Goal: Entertainment & Leisure: Consume media (video, audio)

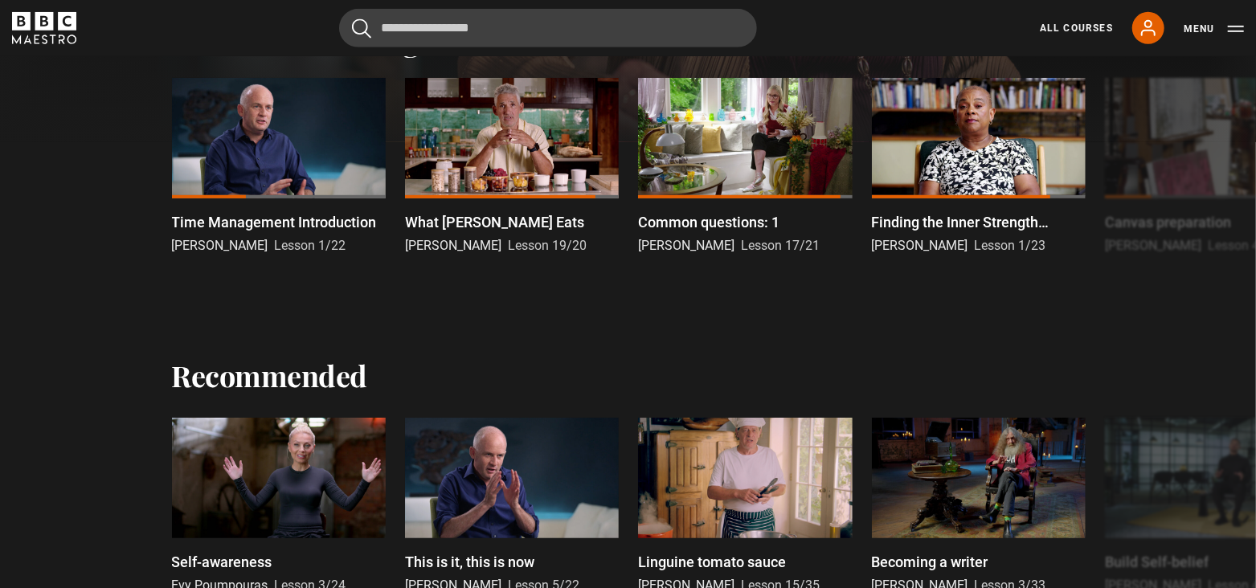
scroll to position [562, 0]
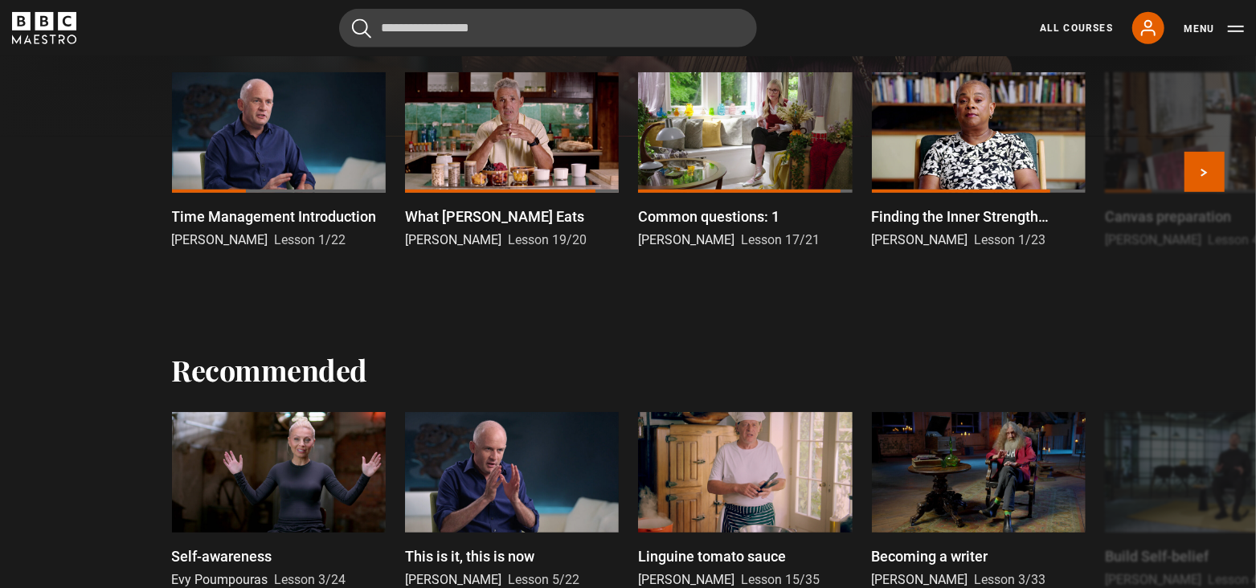
click at [277, 150] on div at bounding box center [279, 132] width 214 height 121
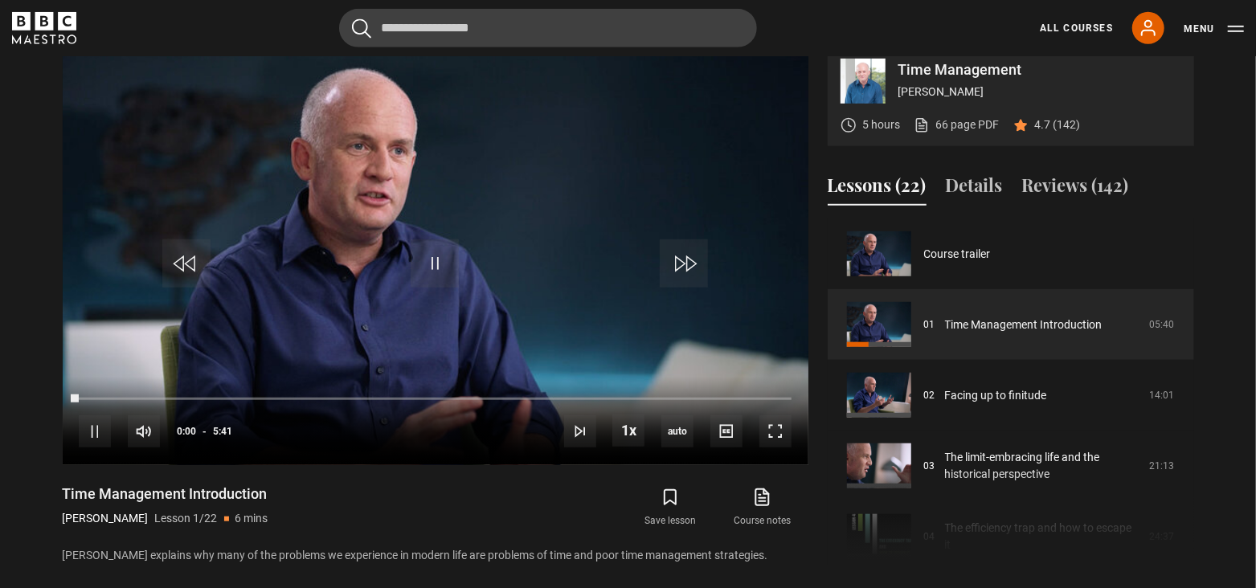
scroll to position [664, 0]
click at [435, 264] on span "Video Player" at bounding box center [435, 263] width 48 height 48
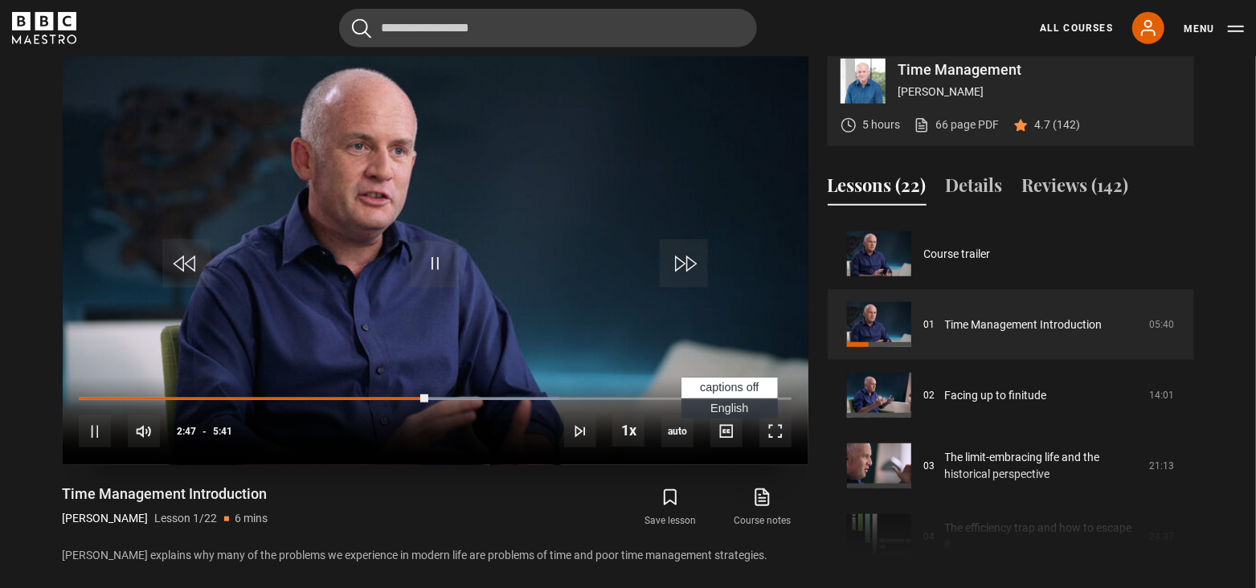
click at [729, 415] on span "English Captions" at bounding box center [729, 408] width 38 height 13
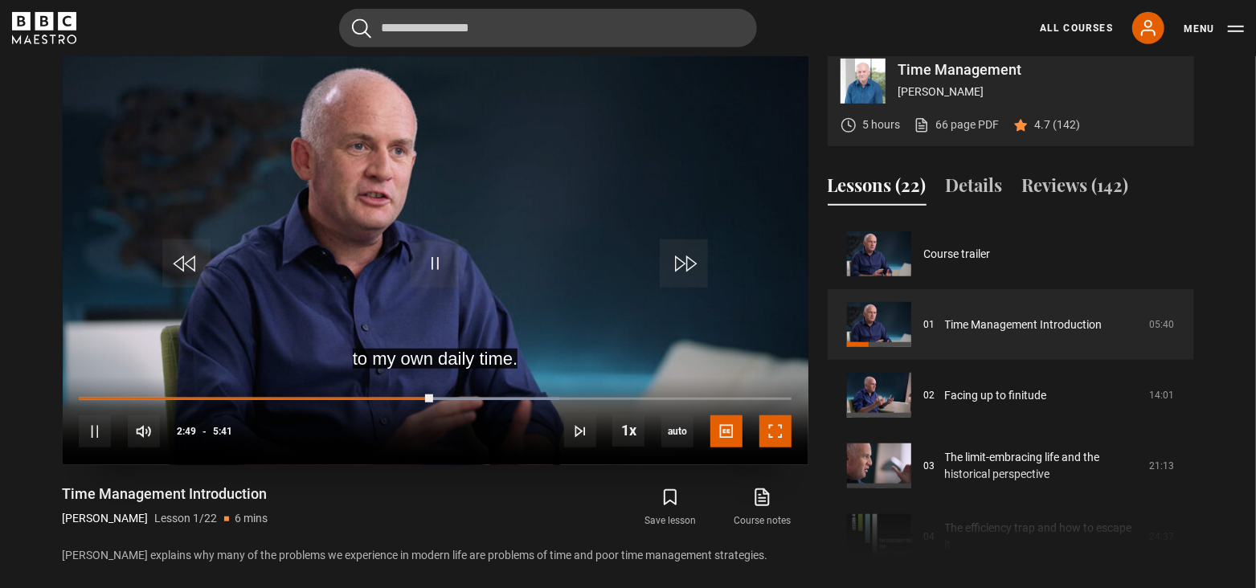
click at [783, 448] on span "Video Player" at bounding box center [775, 431] width 32 height 32
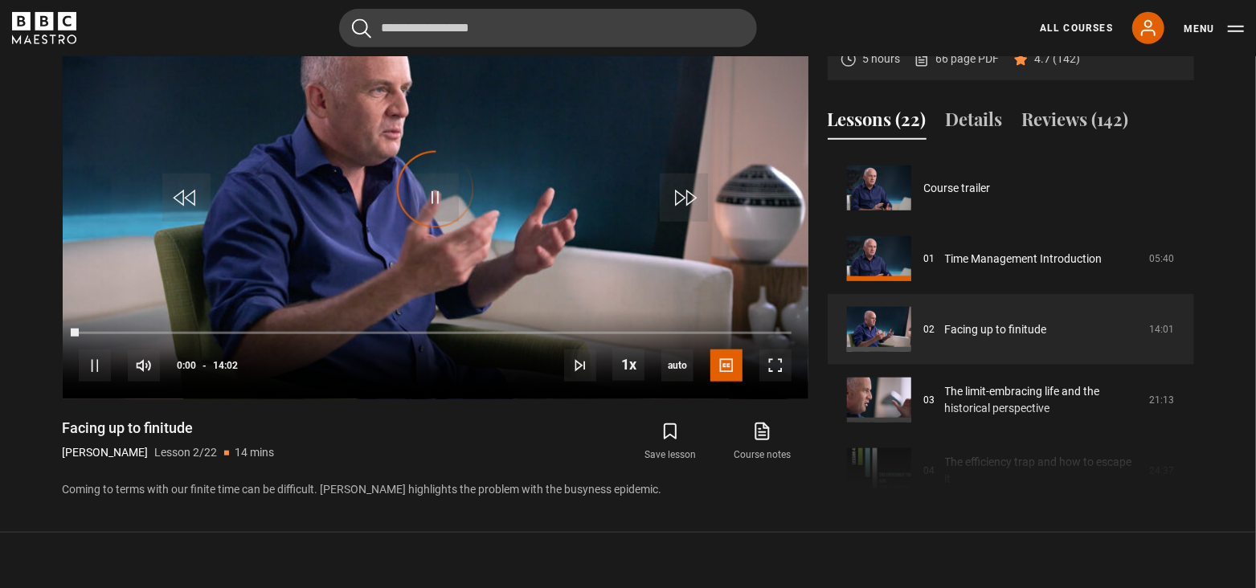
scroll to position [71, 0]
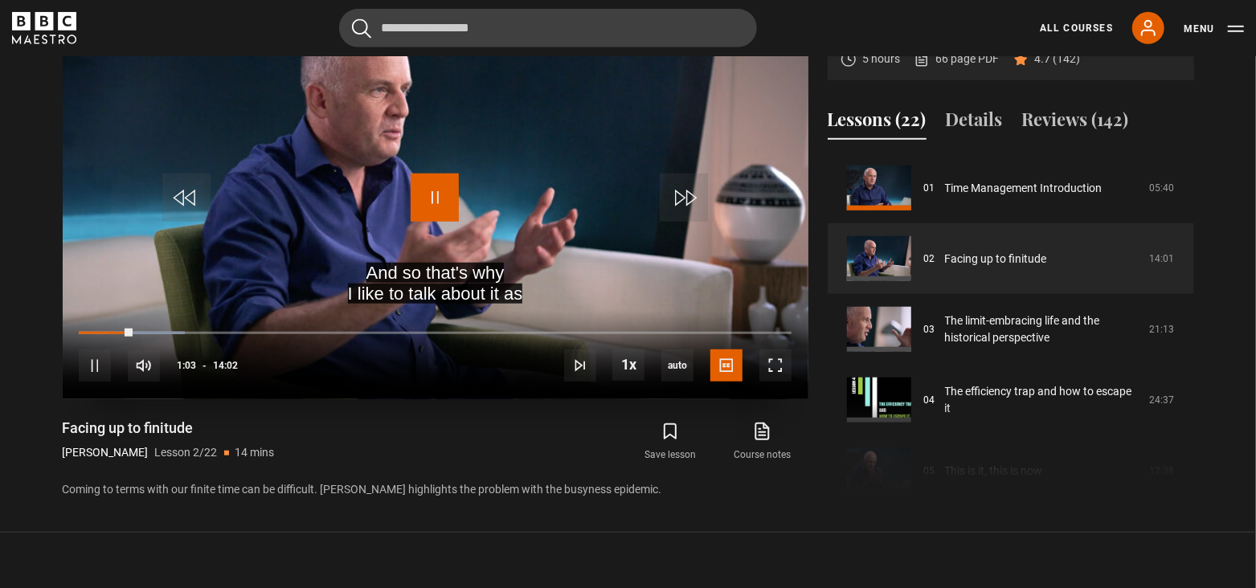
click at [443, 219] on span "Video Player" at bounding box center [435, 198] width 48 height 48
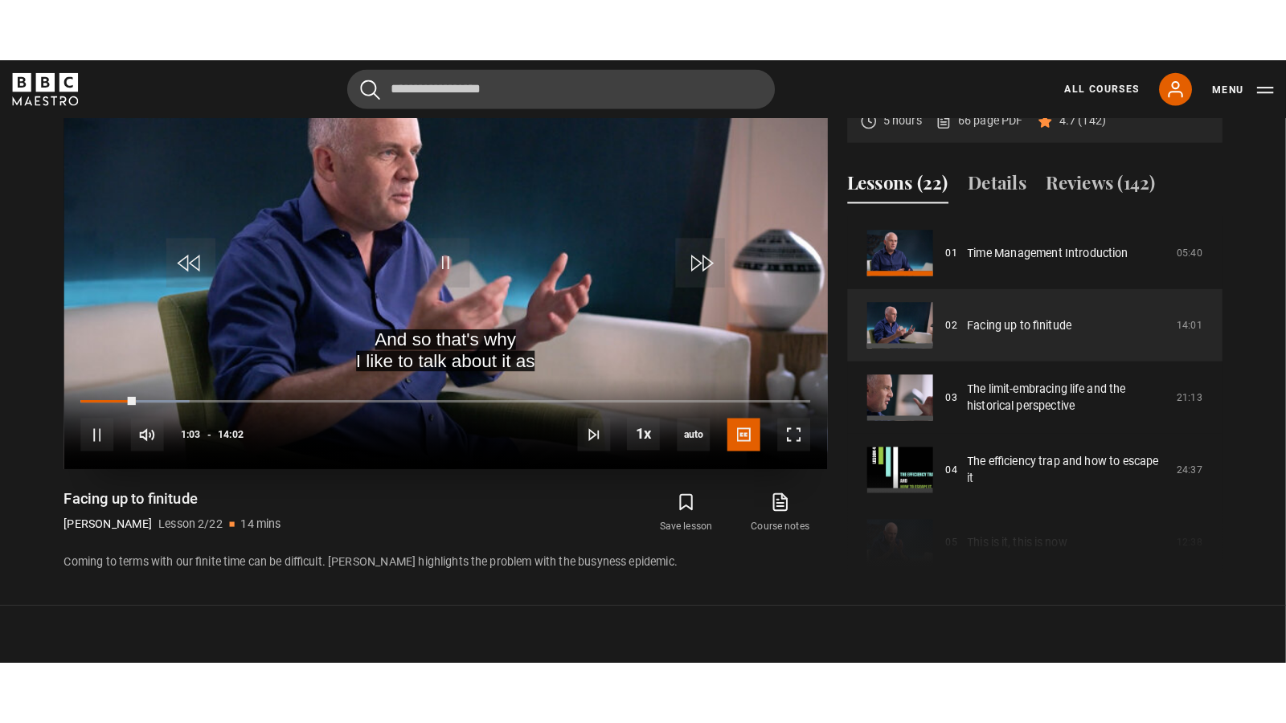
scroll to position [729, 0]
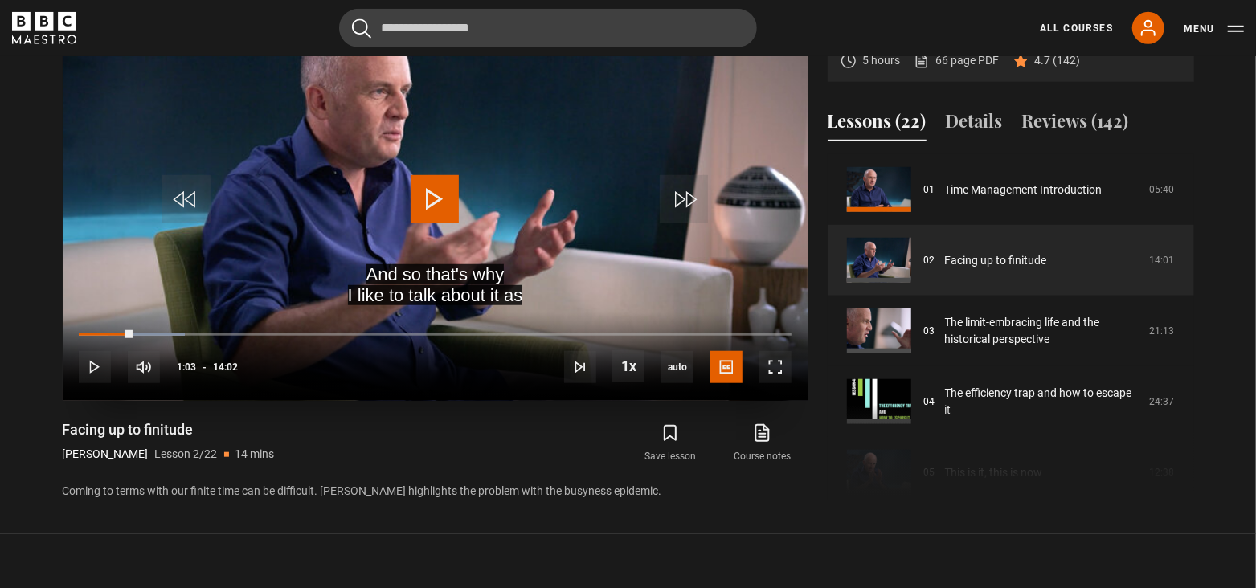
click at [443, 219] on span "Video Player" at bounding box center [435, 199] width 48 height 48
click at [431, 216] on span "Video Player" at bounding box center [435, 199] width 48 height 48
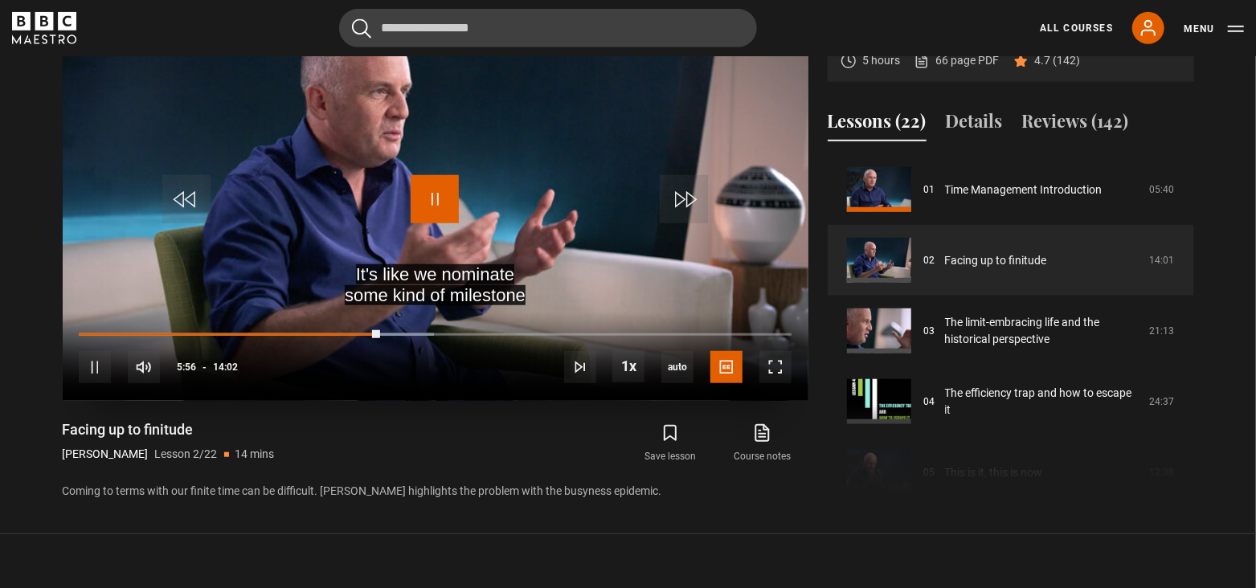
click at [431, 216] on span "Video Player" at bounding box center [435, 199] width 48 height 48
drag, startPoint x: 234, startPoint y: 389, endPoint x: 260, endPoint y: 385, distance: 26.8
click at [260, 385] on div "10s Skip Back 10 seconds Pause 10s Skip Forward 10 seconds Loaded : 50.48% 06:0…" at bounding box center [436, 357] width 746 height 89
click at [780, 383] on span "Video Player" at bounding box center [775, 367] width 32 height 32
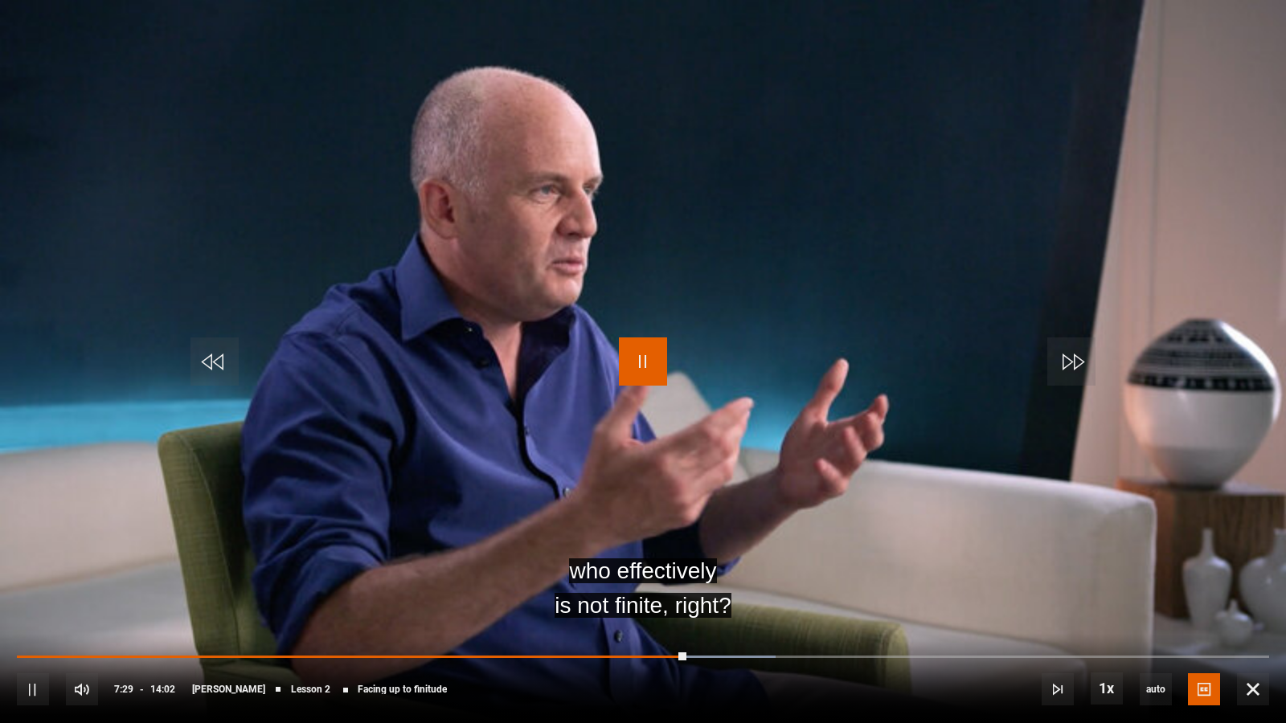
click at [634, 352] on span "Video Player" at bounding box center [643, 361] width 48 height 48
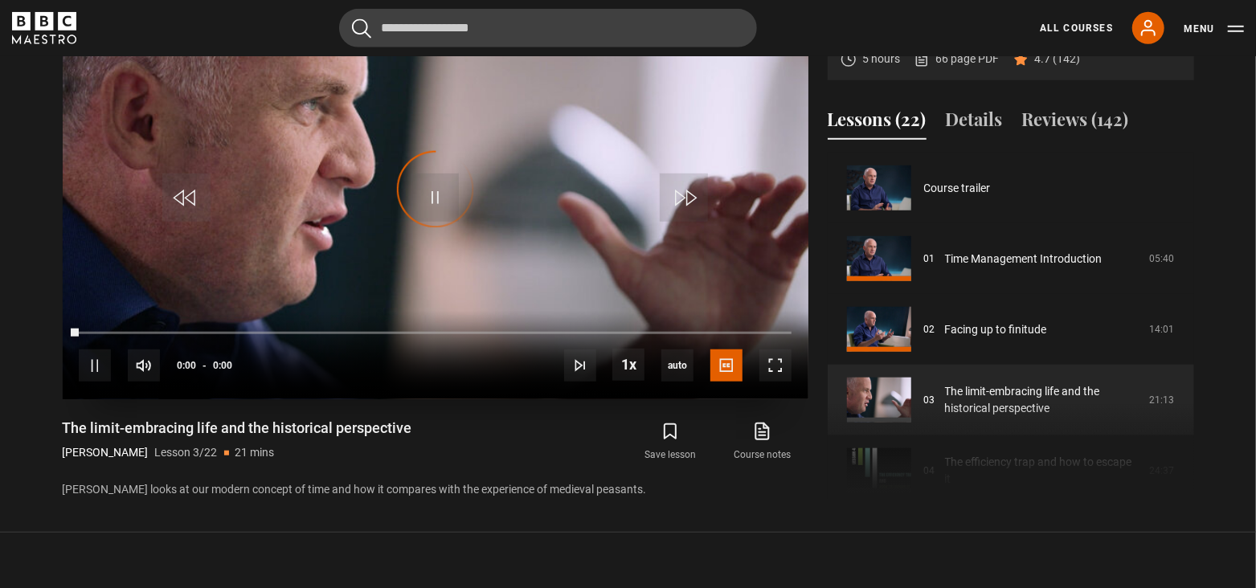
scroll to position [141, 0]
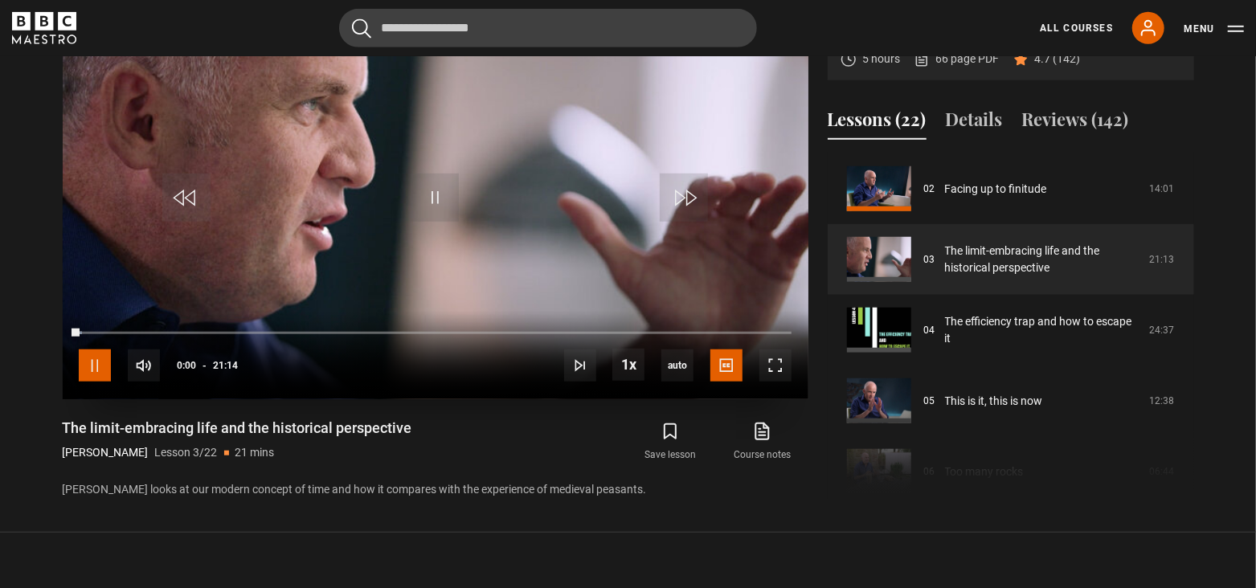
click at [99, 382] on span "Video Player" at bounding box center [95, 365] width 32 height 32
